Goal: Check status: Check status

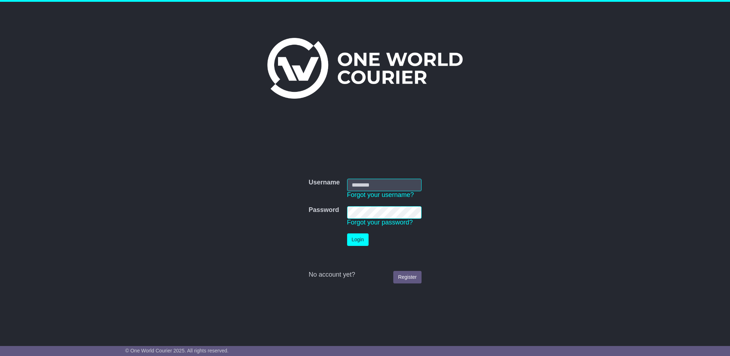
type input "**********"
click at [354, 238] on button "Login" at bounding box center [357, 240] width 21 height 13
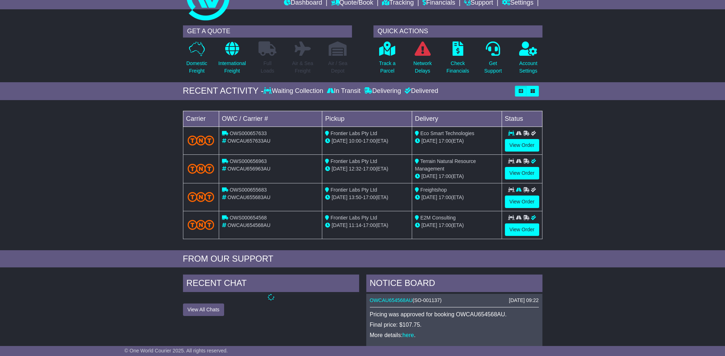
scroll to position [36, 0]
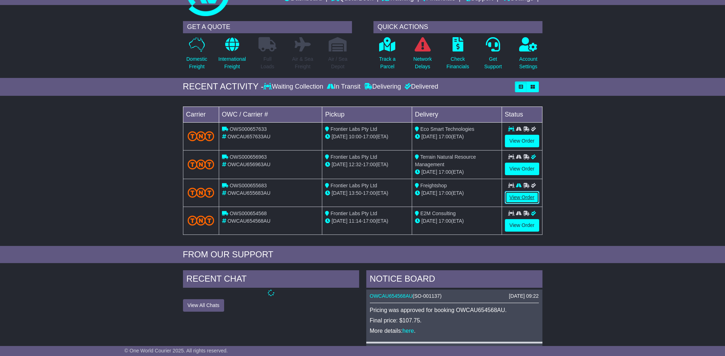
click at [525, 198] on link "View Order" at bounding box center [522, 197] width 34 height 13
